Goal: Transaction & Acquisition: Book appointment/travel/reservation

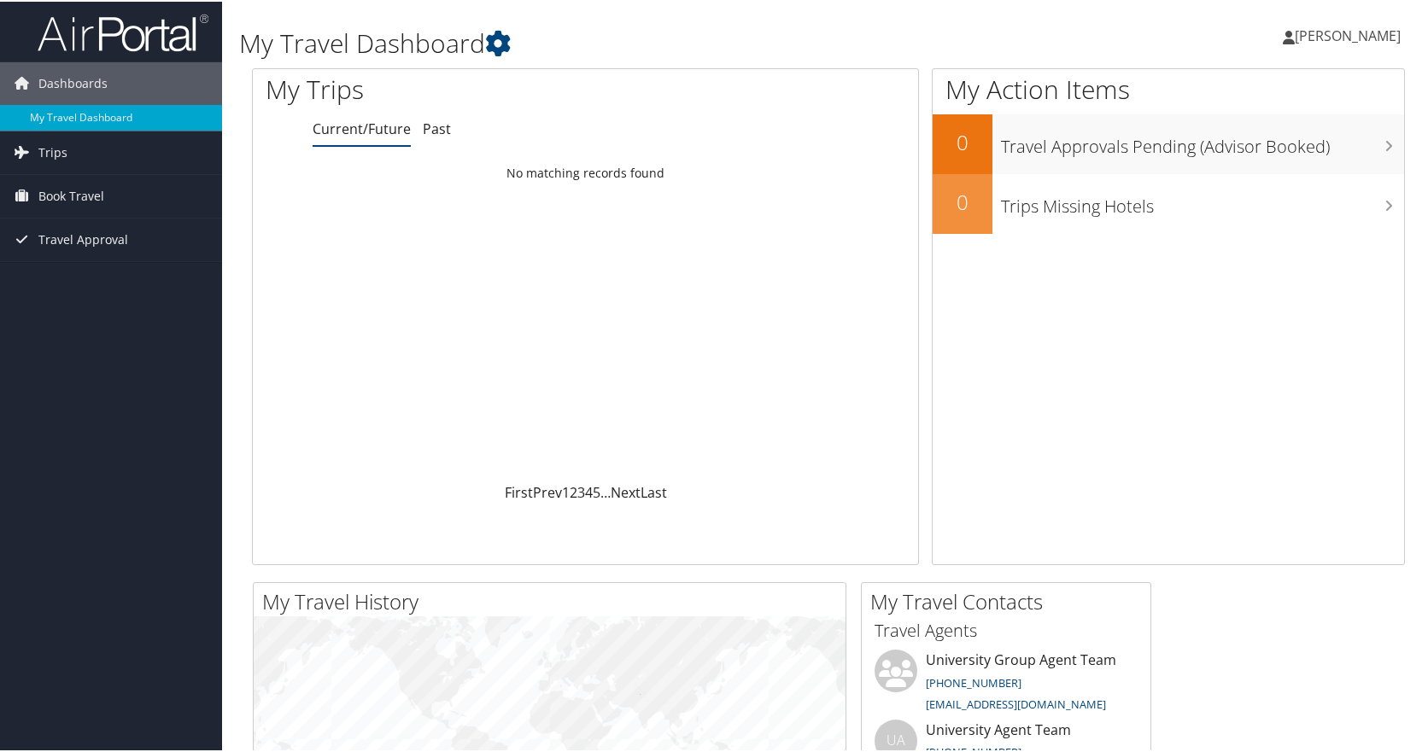
click at [1347, 43] on span "[PERSON_NAME]" at bounding box center [1348, 34] width 106 height 19
drag, startPoint x: 74, startPoint y: 204, endPoint x: 162, endPoint y: 298, distance: 128.7
click at [74, 204] on span "Book Travel" at bounding box center [71, 194] width 66 height 43
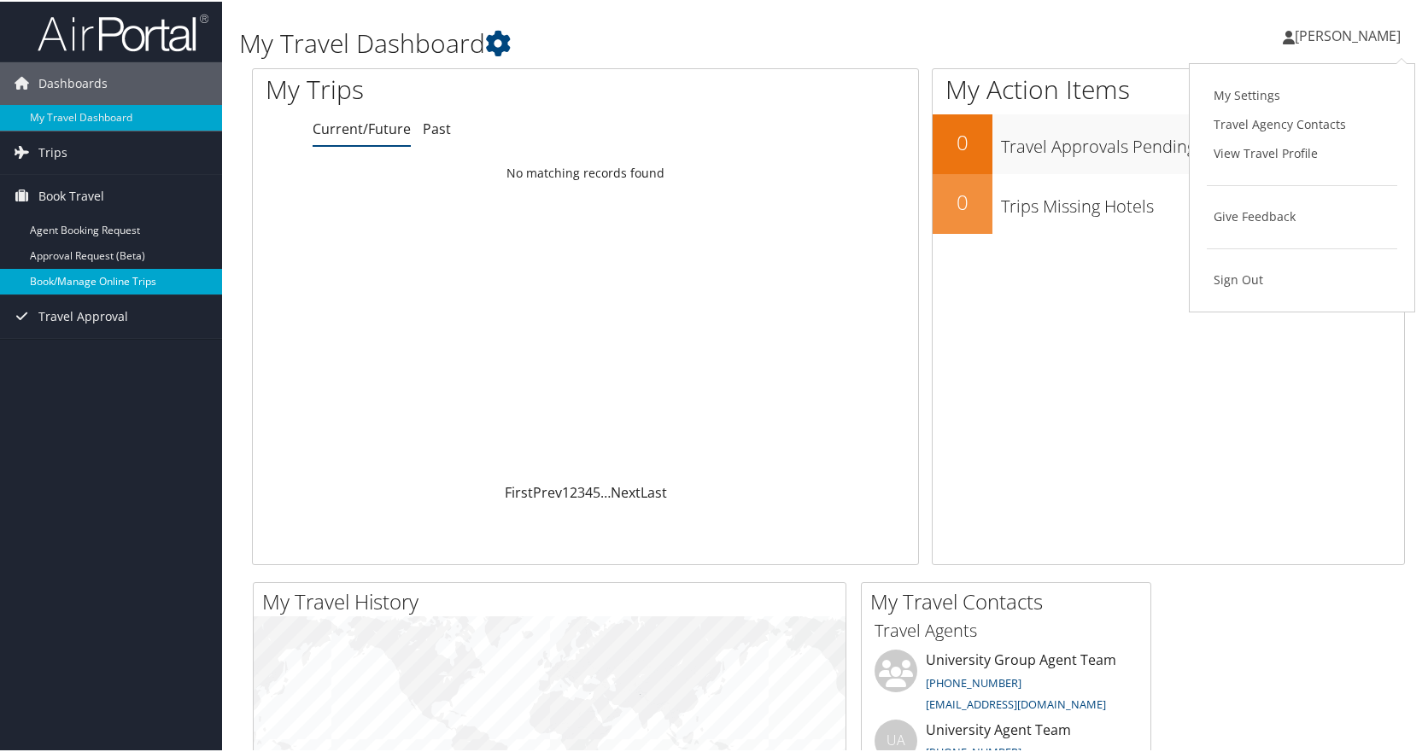
click at [145, 285] on link "Book/Manage Online Trips" at bounding box center [111, 280] width 222 height 26
click at [86, 277] on link "Book/Manage Online Trips" at bounding box center [111, 280] width 222 height 26
